Goal: Transaction & Acquisition: Purchase product/service

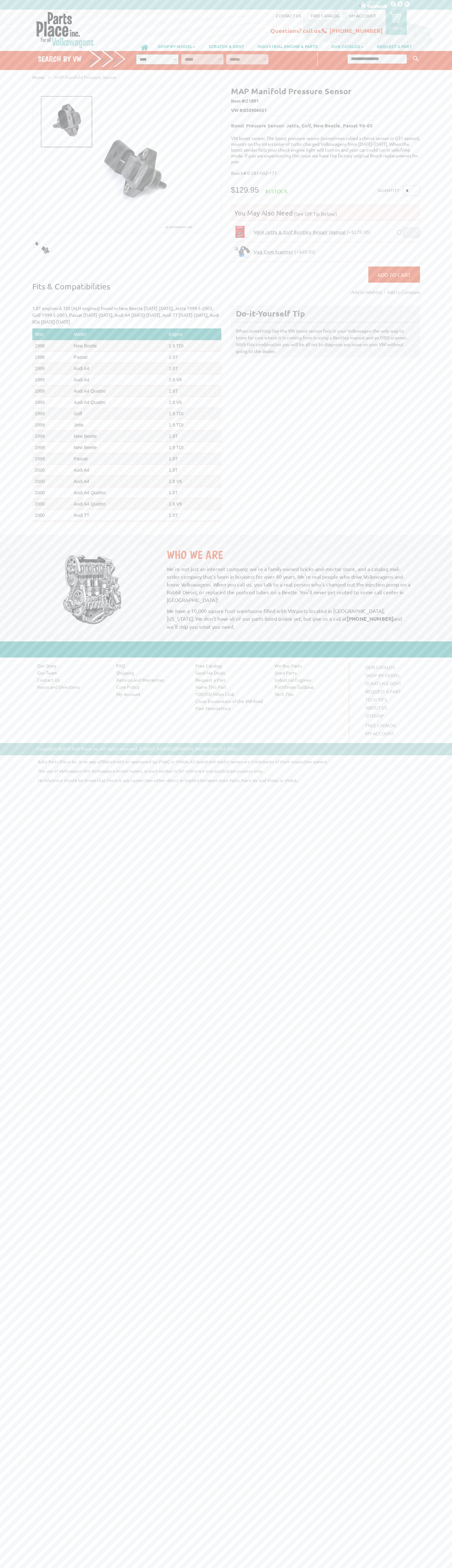
click at [385, 288] on li "| Add to Compare" at bounding box center [402, 292] width 35 height 8
click at [368, 288] on link "Add to Wishlist" at bounding box center [367, 292] width 34 height 8
click at [116, 340] on td "New Beetle" at bounding box center [119, 346] width 95 height 12
click at [51, 352] on td "1998" at bounding box center [52, 357] width 39 height 12
